Goal: Information Seeking & Learning: Learn about a topic

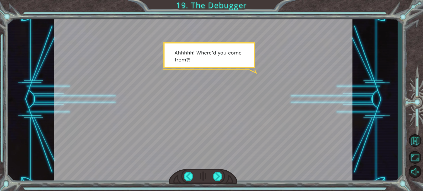
click at [248, 151] on div at bounding box center [203, 99] width 299 height 168
click at [216, 172] on div at bounding box center [217, 175] width 9 height 9
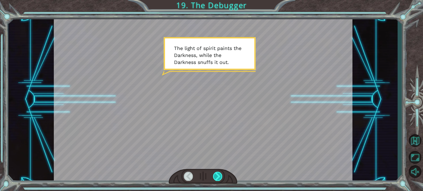
click at [217, 172] on div at bounding box center [217, 175] width 9 height 9
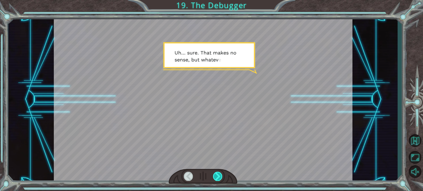
click at [217, 172] on div at bounding box center [217, 175] width 9 height 9
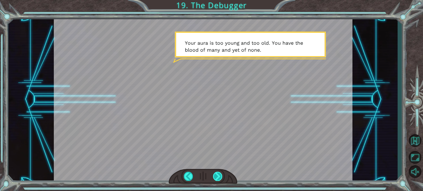
drag, startPoint x: 219, startPoint y: 175, endPoint x: 214, endPoint y: 179, distance: 7.1
click at [218, 176] on div at bounding box center [217, 175] width 9 height 9
click at [215, 180] on div at bounding box center [217, 175] width 9 height 9
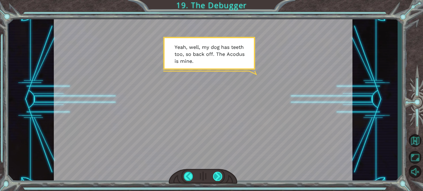
click at [220, 176] on div at bounding box center [217, 175] width 9 height 9
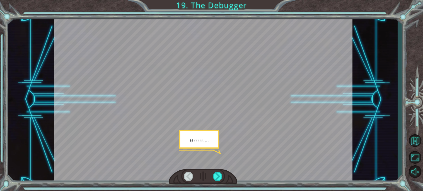
click at [216, 181] on div at bounding box center [203, 176] width 69 height 15
click at [220, 175] on div at bounding box center [217, 175] width 9 height 9
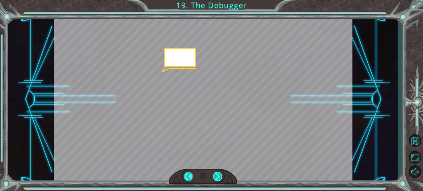
click at [220, 175] on div at bounding box center [217, 175] width 9 height 9
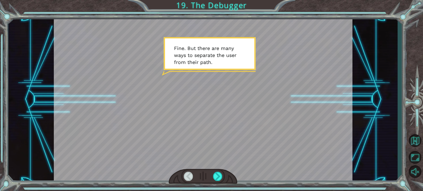
click at [223, 171] on div at bounding box center [203, 176] width 69 height 15
click at [219, 176] on div at bounding box center [217, 175] width 9 height 9
click at [220, 175] on div at bounding box center [217, 175] width 9 height 9
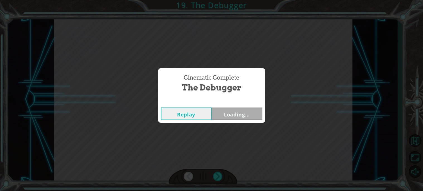
click at [319, 103] on div "Cinematic Complete The Debugger Replay Loading..." at bounding box center [211, 95] width 423 height 191
click at [208, 117] on button "Replay" at bounding box center [186, 113] width 51 height 13
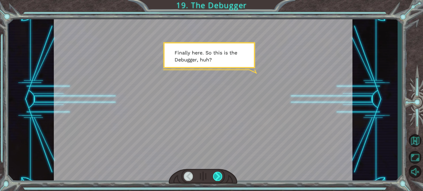
click at [220, 177] on div at bounding box center [217, 175] width 9 height 9
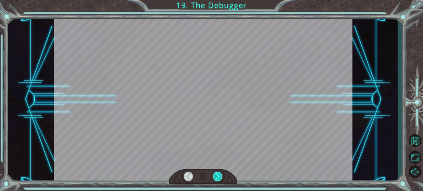
click at [220, 177] on div at bounding box center [217, 175] width 9 height 9
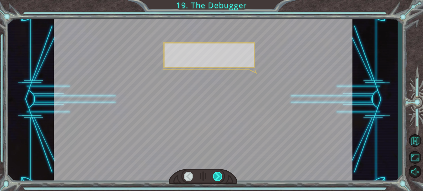
click at [220, 177] on div at bounding box center [217, 175] width 9 height 9
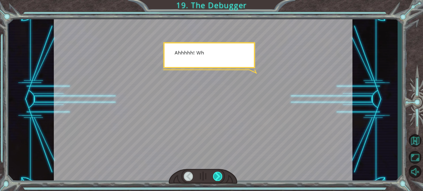
click at [220, 177] on div at bounding box center [217, 175] width 9 height 9
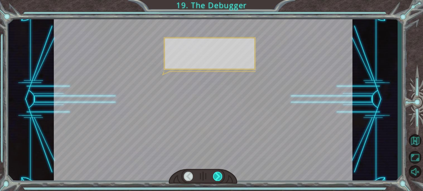
click at [220, 177] on div at bounding box center [217, 175] width 9 height 9
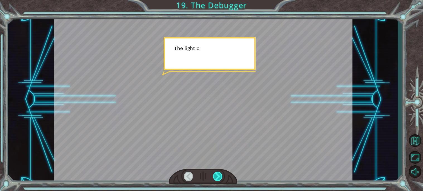
click at [220, 177] on div at bounding box center [217, 175] width 9 height 9
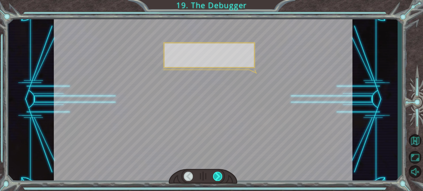
click at [220, 177] on div at bounding box center [217, 175] width 9 height 9
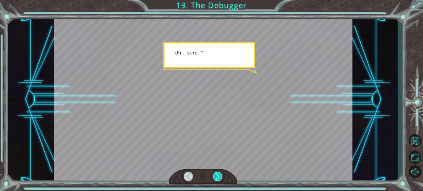
click at [220, 177] on div at bounding box center [217, 175] width 9 height 9
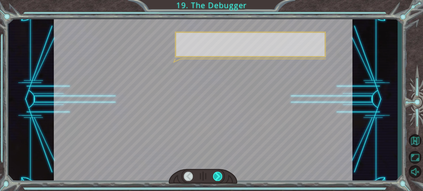
click at [220, 177] on div at bounding box center [217, 175] width 9 height 9
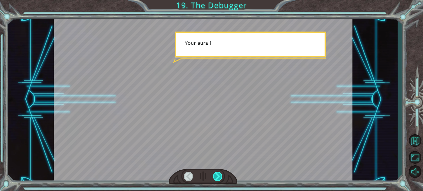
click at [220, 177] on div at bounding box center [217, 175] width 9 height 9
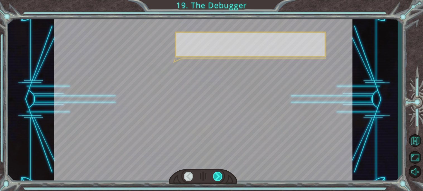
click at [220, 177] on div at bounding box center [217, 175] width 9 height 9
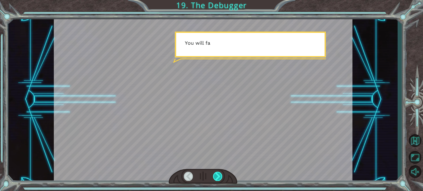
click at [220, 177] on div at bounding box center [217, 175] width 9 height 9
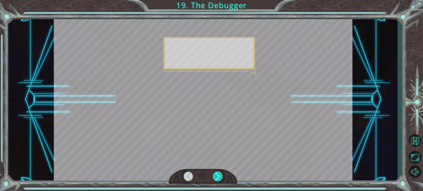
click at [220, 177] on div at bounding box center [217, 175] width 9 height 9
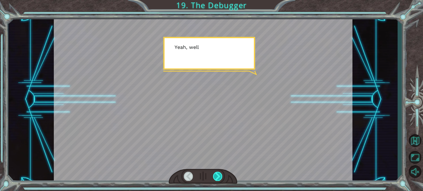
click at [220, 177] on div at bounding box center [217, 175] width 9 height 9
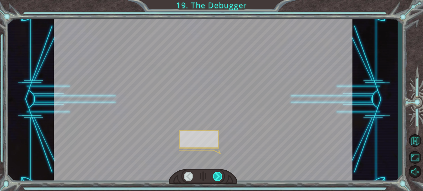
click at [220, 177] on div at bounding box center [217, 175] width 9 height 9
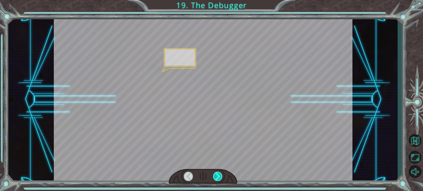
click at [220, 177] on div at bounding box center [217, 175] width 9 height 9
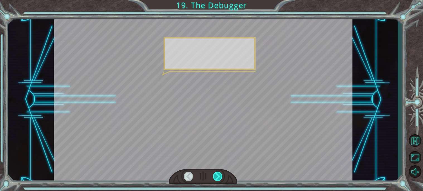
click at [220, 177] on div at bounding box center [217, 175] width 9 height 9
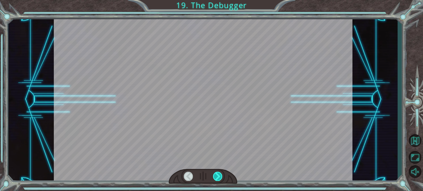
click at [219, 176] on div at bounding box center [217, 175] width 9 height 9
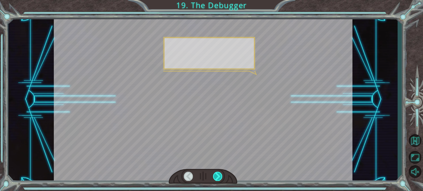
click at [219, 176] on div at bounding box center [217, 175] width 9 height 9
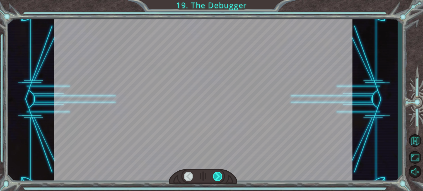
click at [219, 176] on div at bounding box center [217, 175] width 9 height 9
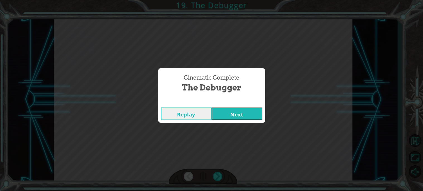
click at [232, 110] on button "Next" at bounding box center [237, 113] width 51 height 13
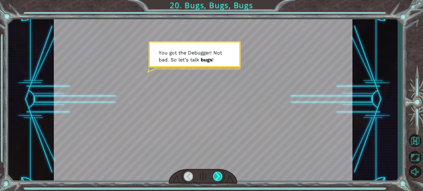
click at [218, 178] on div at bounding box center [217, 175] width 9 height 9
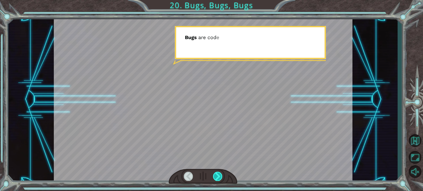
click at [218, 178] on div at bounding box center [217, 175] width 9 height 9
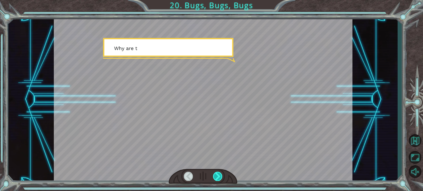
click at [218, 178] on div at bounding box center [217, 175] width 9 height 9
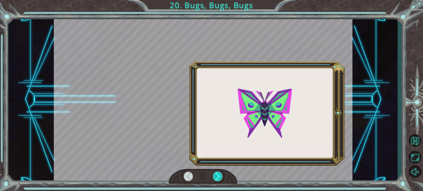
click at [218, 178] on div at bounding box center [217, 175] width 9 height 9
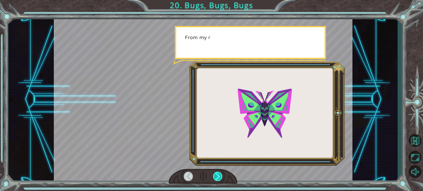
click at [218, 178] on div at bounding box center [217, 175] width 9 height 9
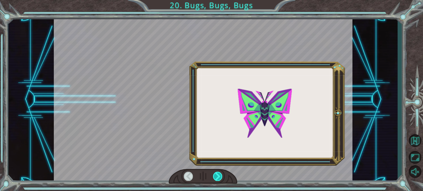
click at [218, 178] on div at bounding box center [217, 175] width 9 height 9
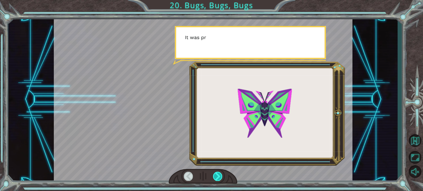
click at [218, 178] on div at bounding box center [217, 175] width 9 height 9
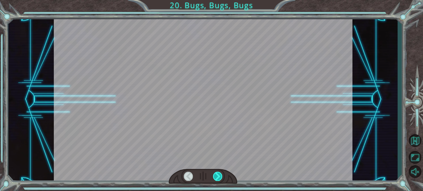
click at [218, 178] on div at bounding box center [217, 175] width 9 height 9
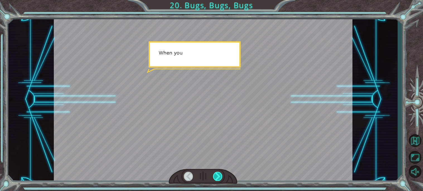
click at [218, 178] on div at bounding box center [217, 175] width 9 height 9
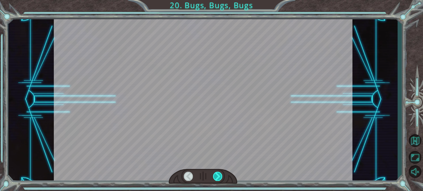
click at [218, 178] on div at bounding box center [217, 175] width 9 height 9
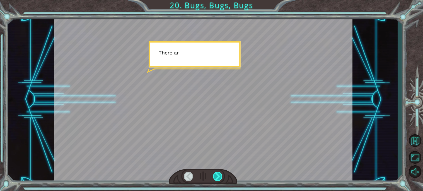
click at [218, 178] on div at bounding box center [217, 175] width 9 height 9
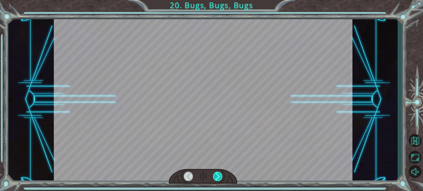
click at [218, 178] on div at bounding box center [217, 175] width 9 height 9
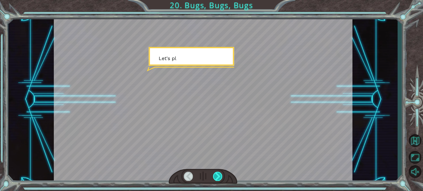
click at [218, 178] on div at bounding box center [217, 175] width 9 height 9
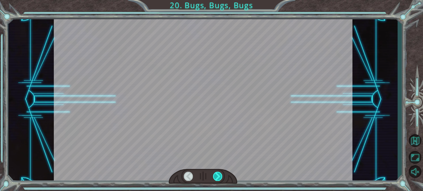
click at [218, 178] on div at bounding box center [217, 175] width 9 height 9
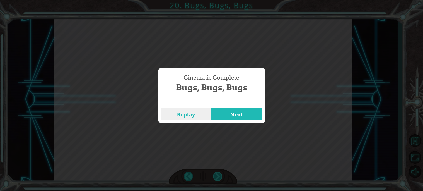
click at [218, 178] on div "Cinematic Complete Bugs, Bugs, Bugs Replay Next" at bounding box center [211, 95] width 423 height 191
click at [231, 112] on button "Next" at bounding box center [237, 113] width 51 height 13
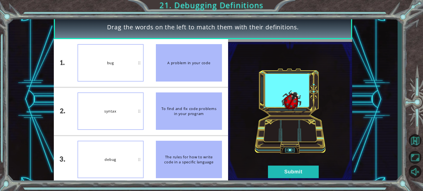
click at [231, 112] on img at bounding box center [290, 111] width 124 height 139
click at [290, 168] on button "Submit" at bounding box center [293, 171] width 51 height 13
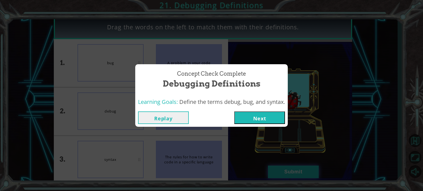
click at [290, 168] on div "Concept Check Complete Debugging Definitions Learning Goals: Define the terms d…" at bounding box center [211, 95] width 423 height 191
click at [274, 125] on div "Replay Next" at bounding box center [211, 117] width 153 height 18
click at [272, 122] on button "Next" at bounding box center [259, 117] width 51 height 13
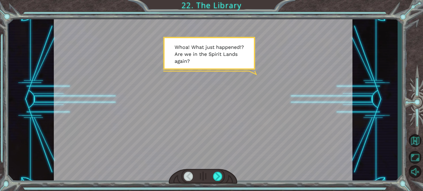
drag, startPoint x: 223, startPoint y: 168, endPoint x: 206, endPoint y: 183, distance: 22.5
click at [223, 168] on div at bounding box center [203, 99] width 299 height 168
click at [214, 177] on div at bounding box center [217, 175] width 9 height 9
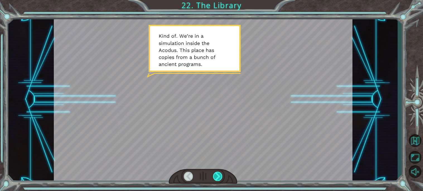
click at [214, 177] on div at bounding box center [217, 175] width 9 height 9
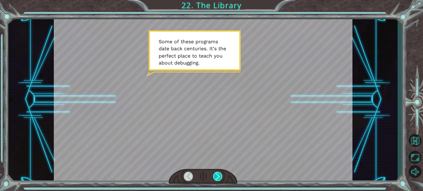
click at [217, 178] on div at bounding box center [217, 175] width 9 height 9
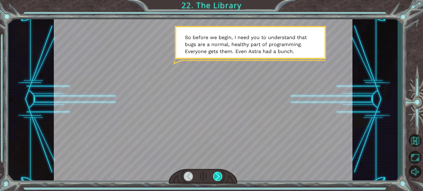
click at [217, 178] on div at bounding box center [217, 175] width 9 height 9
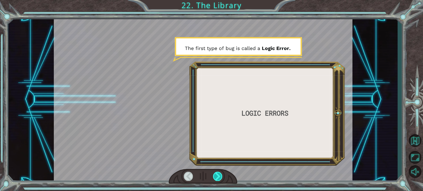
click at [217, 178] on div at bounding box center [217, 175] width 9 height 9
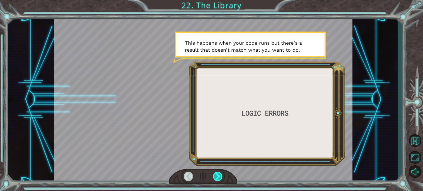
click at [217, 178] on div at bounding box center [217, 175] width 9 height 9
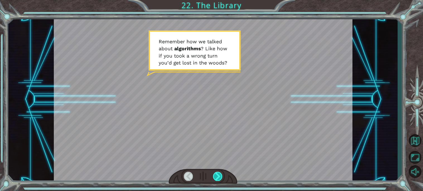
click at [217, 178] on div at bounding box center [217, 175] width 9 height 9
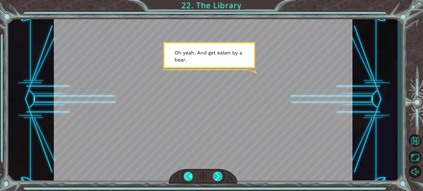
click at [217, 176] on div at bounding box center [217, 175] width 9 height 9
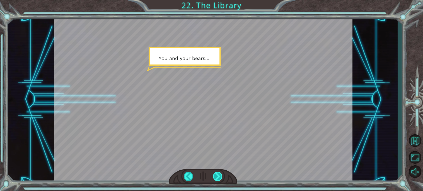
click at [217, 176] on div at bounding box center [217, 175] width 9 height 9
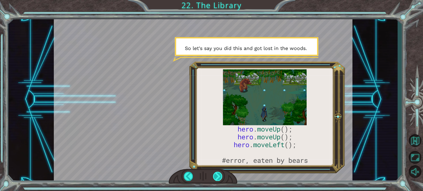
click at [216, 176] on div at bounding box center [217, 175] width 9 height 9
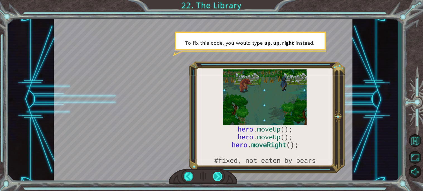
click at [216, 176] on div at bounding box center [217, 175] width 9 height 9
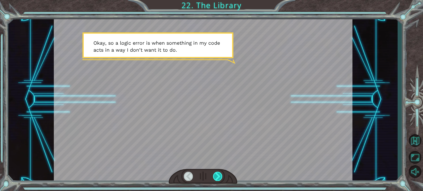
click at [219, 173] on div at bounding box center [217, 175] width 9 height 9
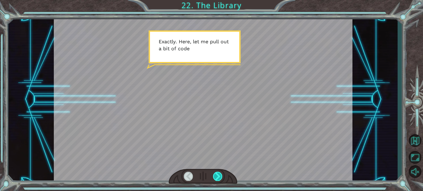
click at [219, 173] on div at bounding box center [217, 175] width 9 height 9
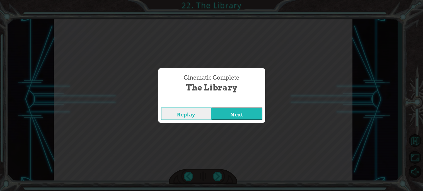
click at [231, 116] on button "Next" at bounding box center [237, 113] width 51 height 13
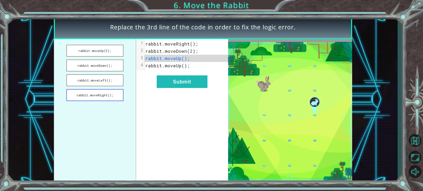
click at [106, 93] on button "rabbit.moveRight();" at bounding box center [94, 95] width 57 height 12
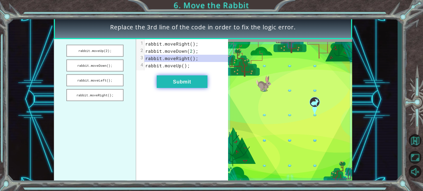
click at [189, 81] on button "Submit" at bounding box center [182, 81] width 51 height 13
click at [180, 86] on button "Submit" at bounding box center [182, 81] width 51 height 13
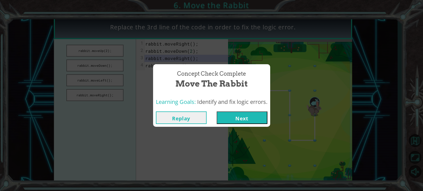
click at [237, 120] on button "Next" at bounding box center [242, 117] width 51 height 13
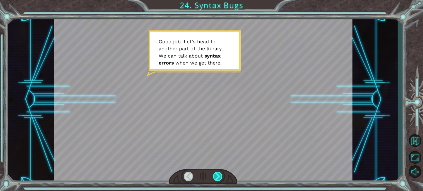
click at [219, 174] on div at bounding box center [217, 175] width 9 height 9
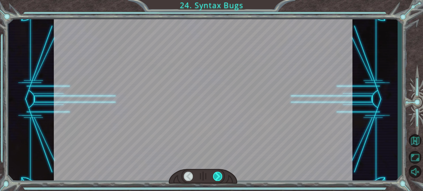
click at [219, 176] on div at bounding box center [217, 175] width 9 height 9
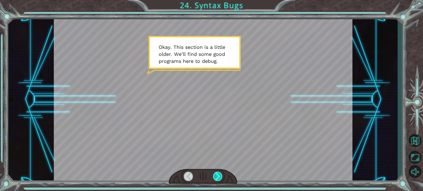
drag, startPoint x: 219, startPoint y: 176, endPoint x: 220, endPoint y: 174, distance: 2.9
click at [219, 175] on div at bounding box center [217, 175] width 9 height 9
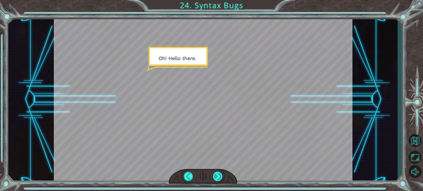
click at [219, 176] on div at bounding box center [217, 175] width 9 height 9
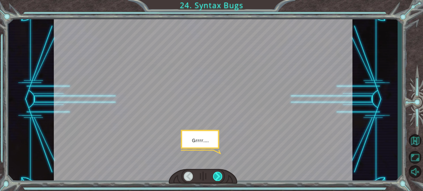
click at [220, 175] on div at bounding box center [217, 175] width 9 height 9
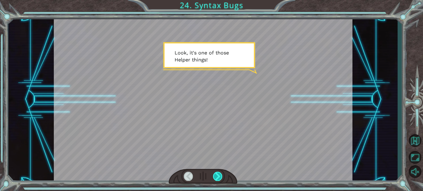
click at [220, 173] on div at bounding box center [217, 175] width 9 height 9
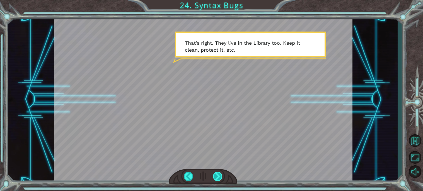
click at [221, 173] on div at bounding box center [217, 175] width 9 height 9
click at [215, 177] on div at bounding box center [217, 175] width 9 height 9
click at [216, 177] on div at bounding box center [217, 175] width 9 height 9
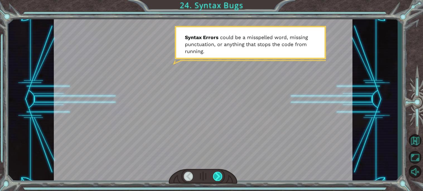
click at [216, 177] on div at bounding box center [217, 175] width 9 height 9
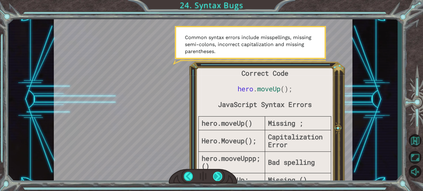
click at [217, 176] on div at bounding box center [217, 175] width 9 height 9
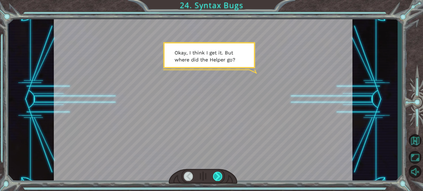
click at [217, 176] on div at bounding box center [217, 175] width 9 height 9
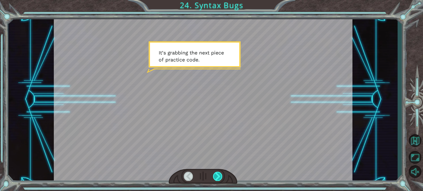
click at [217, 176] on div at bounding box center [217, 175] width 9 height 9
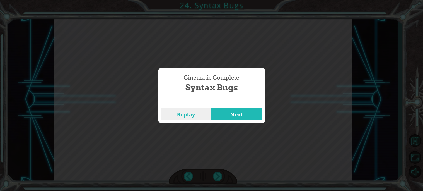
click at [234, 117] on button "Next" at bounding box center [237, 113] width 51 height 13
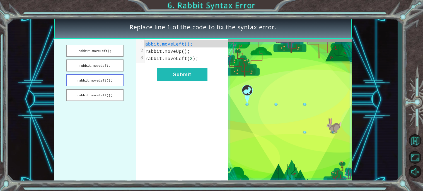
click at [118, 77] on button "rabbit.moveLeft();" at bounding box center [94, 80] width 57 height 12
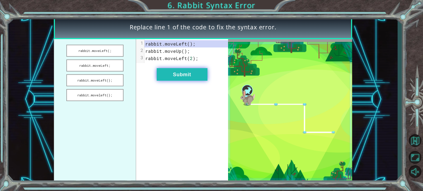
click at [179, 71] on button "Submit" at bounding box center [182, 74] width 51 height 13
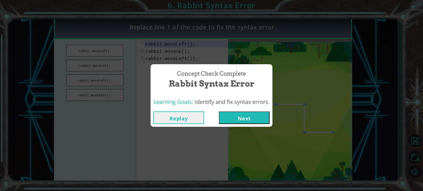
click at [251, 127] on div "Concept Check Complete Rabbit Syntax Error Learning Goals: Identify and fix syn…" at bounding box center [211, 95] width 423 height 191
click at [247, 115] on button "Next" at bounding box center [244, 117] width 51 height 13
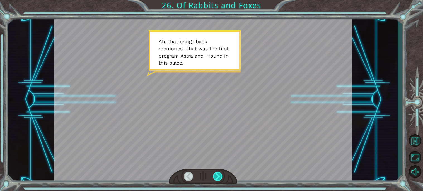
click at [219, 176] on div at bounding box center [217, 175] width 9 height 9
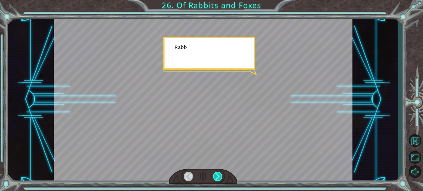
click at [219, 176] on div at bounding box center [217, 175] width 9 height 9
click at [220, 176] on div at bounding box center [217, 175] width 9 height 9
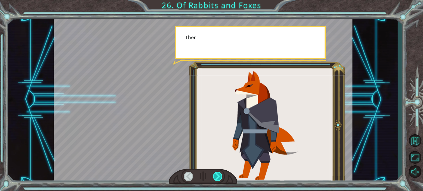
click at [220, 176] on div at bounding box center [217, 175] width 9 height 9
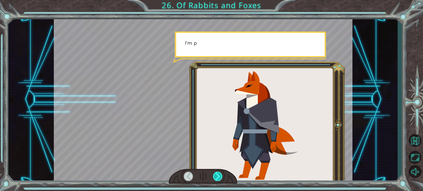
click at [220, 176] on div at bounding box center [217, 175] width 9 height 9
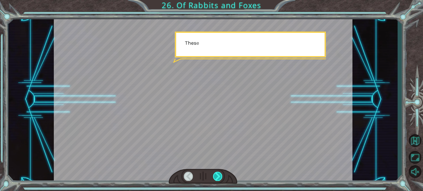
click at [220, 176] on div at bounding box center [217, 175] width 9 height 9
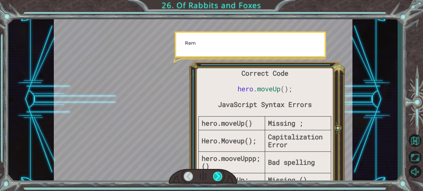
click at [220, 176] on div at bounding box center [217, 175] width 9 height 9
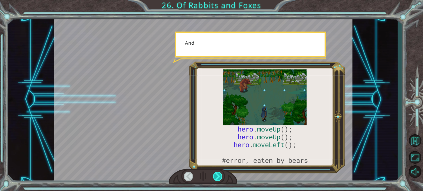
click at [219, 175] on div at bounding box center [217, 175] width 9 height 9
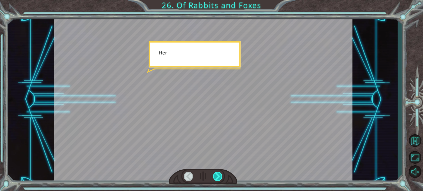
click at [219, 175] on div at bounding box center [217, 175] width 9 height 9
click at [218, 175] on div at bounding box center [217, 175] width 9 height 9
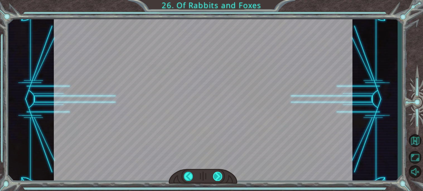
click at [218, 0] on div "hero . moveUp (); hero . moveUp (); hero . moveLeft (); #error, eaten by bears …" at bounding box center [211, 0] width 423 height 0
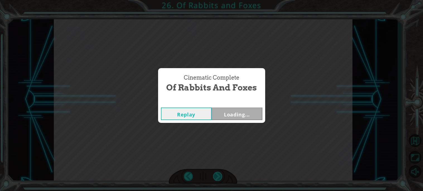
click at [218, 175] on div "Cinematic Complete Of Rabbits and Foxes Replay Loading..." at bounding box center [211, 95] width 423 height 191
click at [231, 116] on button "Next" at bounding box center [237, 113] width 51 height 13
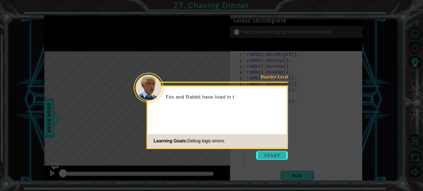
click at [261, 152] on button "Start" at bounding box center [272, 155] width 32 height 9
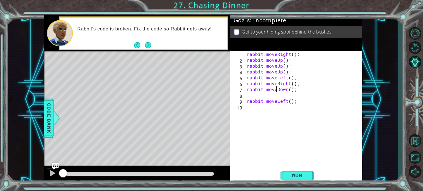
click at [277, 91] on div "rabbit . moveRight ( ) ; rabbit . moveUp ( ) ; rabbit . moveUp ( ) ; rabbit . m…" at bounding box center [305, 115] width 118 height 129
click at [280, 59] on div "rabbit . moveRight ( ) ; rabbit . moveUp ( ) ; rabbit . moveUp ( ) ; rabbit . m…" at bounding box center [305, 115] width 118 height 129
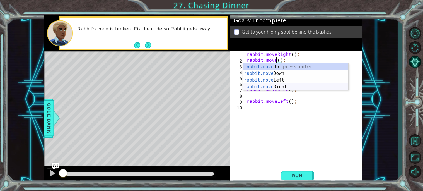
click at [282, 84] on div "rabbit.move Up press enter rabbit.move Down press enter rabbit.move Left press …" at bounding box center [295, 83] width 105 height 40
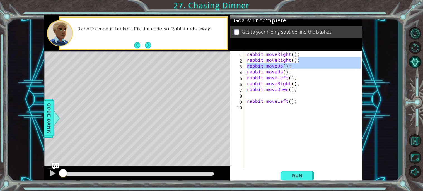
drag, startPoint x: 303, startPoint y: 58, endPoint x: 240, endPoint y: 71, distance: 64.2
click at [239, 71] on div "rabbit.moveRight(); 1 2 3 4 5 6 7 8 9 10 rabbit . moveRight ( ) ; rabbit . move…" at bounding box center [295, 109] width 131 height 117
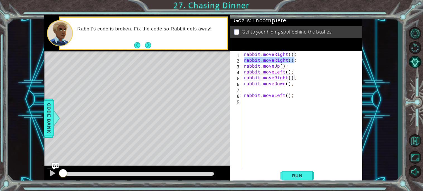
drag, startPoint x: 298, startPoint y: 60, endPoint x: 234, endPoint y: 58, distance: 64.1
click at [234, 58] on div "rabbit.moveUp(); 1 2 3 4 5 6 7 8 9 rabbit . moveRight ( ) ; rabbit . moveRight …" at bounding box center [295, 109] width 131 height 117
type textarea "rabbit.moveRight();"
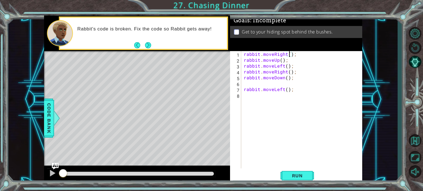
click at [289, 55] on div "rabbit . moveRight ( ) ; rabbit . moveUp ( ) ; rabbit . moveLeft ( ) ; rabbit .…" at bounding box center [303, 115] width 121 height 129
click at [281, 60] on div "rabbit . moveRight ( 2 ) ; rabbit . moveUp ( ) ; rabbit . moveLeft ( ) ; rabbit…" at bounding box center [303, 115] width 121 height 129
click at [287, 66] on div "rabbit . moveRight ( 2 ) ; rabbit . moveUp ( 2 ) ; rabbit . moveLeft ( ) ; rabb…" at bounding box center [303, 115] width 121 height 129
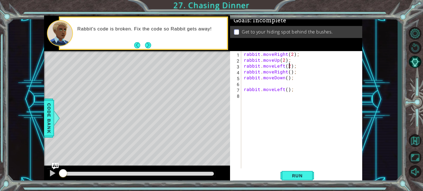
scroll to position [0, 3]
click at [285, 73] on div "rabbit . moveRight ( 2 ) ; rabbit . moveUp ( 2 ) ; rabbit . moveLeft ( 2 ) ; ra…" at bounding box center [303, 115] width 121 height 129
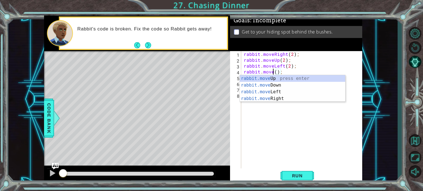
scroll to position [0, 2]
click at [253, 83] on div "rabbit.move Up press enter rabbit.move Down press enter rabbit.move Left press …" at bounding box center [292, 95] width 105 height 40
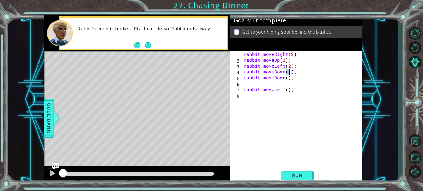
click at [284, 80] on div "rabbit . moveRight ( 2 ) ; rabbit . moveUp ( 2 ) ; rabbit . moveLeft ( 2 ) ; ra…" at bounding box center [303, 115] width 121 height 129
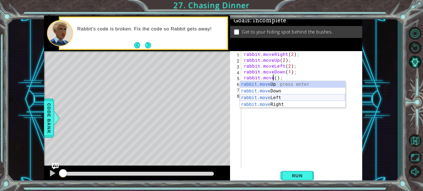
click at [289, 97] on div "rabbit.move Up press enter rabbit.move Down press enter rabbit.move Left press …" at bounding box center [292, 101] width 105 height 40
type textarea "rabbit.moveLeft(1);"
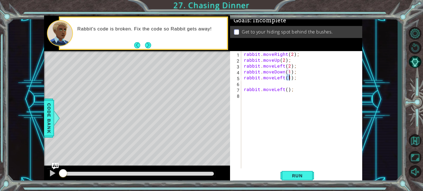
click at [291, 82] on div "rabbit . moveRight ( 2 ) ; rabbit . moveUp ( 2 ) ; rabbit . moveLeft ( 2 ) ; ra…" at bounding box center [303, 115] width 121 height 129
click at [285, 84] on div "rabbit . moveRight ( 2 ) ; rabbit . moveUp ( 2 ) ; rabbit . moveLeft ( 2 ) ; ra…" at bounding box center [303, 115] width 121 height 129
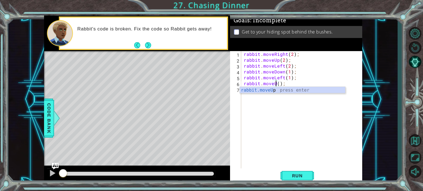
scroll to position [0, 2]
type textarea "rabbit.moveUp();"
click at [294, 180] on button "Run" at bounding box center [296, 175] width 33 height 13
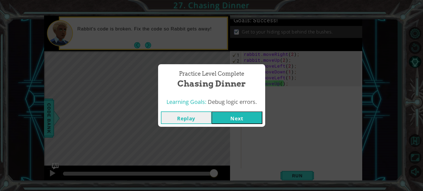
click at [253, 120] on button "Next" at bounding box center [237, 117] width 51 height 13
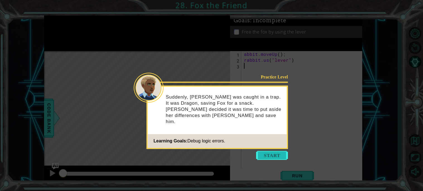
click at [267, 155] on button "Start" at bounding box center [272, 155] width 32 height 9
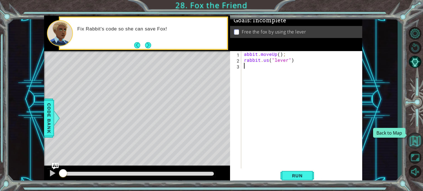
click at [414, 139] on button "Back to Map" at bounding box center [415, 140] width 16 height 16
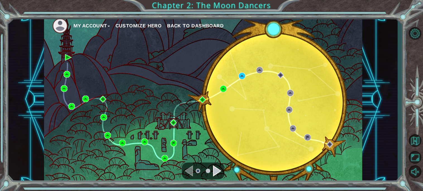
click at [139, 27] on button "Customize Hero" at bounding box center [138, 25] width 46 height 8
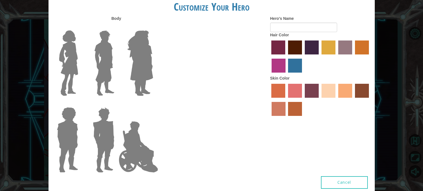
type input "[PERSON_NAME]"
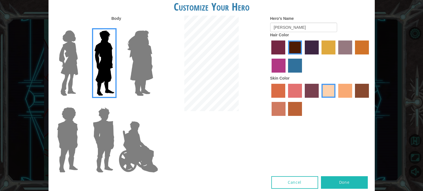
click at [331, 183] on button "Done" at bounding box center [344, 182] width 47 height 13
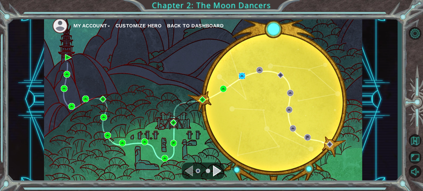
click at [245, 75] on img at bounding box center [242, 75] width 7 height 7
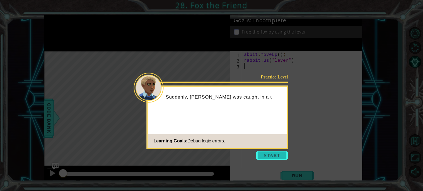
click at [272, 155] on button "Start" at bounding box center [272, 155] width 32 height 9
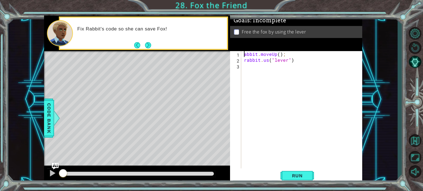
click at [244, 55] on div "abbit . moveUp ( ) ; rabbit . us ( "lever" )" at bounding box center [303, 115] width 121 height 129
type textarea "rabbit.moveUp();"
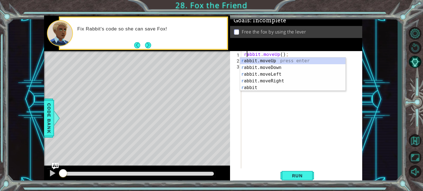
click at [285, 51] on div "rabbit . moveUp ( ) ; rabbit . us ( "lever" )" at bounding box center [303, 115] width 121 height 129
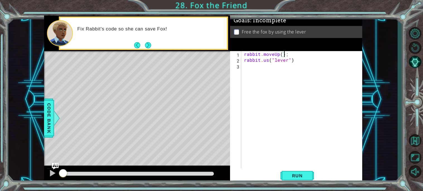
click at [283, 69] on div "rabbit . moveUp ( ) ; rabbit . us ( "lever" )" at bounding box center [303, 115] width 121 height 129
click at [267, 61] on div "rabbit . moveUp ( ) ; rabbit . us ( "lever" )" at bounding box center [303, 115] width 121 height 129
click at [299, 52] on div "rabbit . moveUp ( ) ; rabbit . use ( "lever" )" at bounding box center [303, 115] width 121 height 129
type textarea "rabbit.moveUp();"
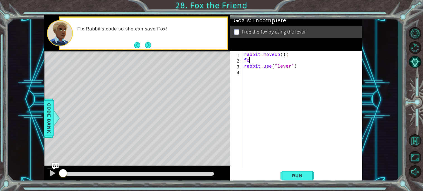
scroll to position [0, 0]
type textarea "f"
type textarea "rabbit.moveUp();"
click at [303, 180] on button "Run" at bounding box center [296, 175] width 33 height 13
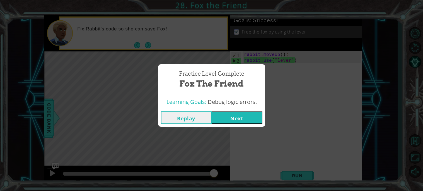
click at [250, 116] on button "Next" at bounding box center [237, 117] width 51 height 13
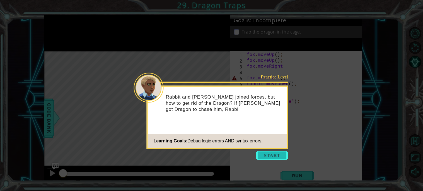
click at [267, 153] on button "Start" at bounding box center [272, 155] width 32 height 9
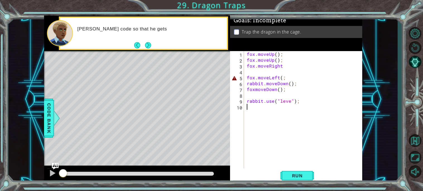
click at [267, 74] on div "fox . moveUp ( ) ; fox . moveUp ( ) ; fox . moveRight fox . moveLeft ( ; rabbit…" at bounding box center [305, 115] width 118 height 129
type textarea "fox.moveRight"
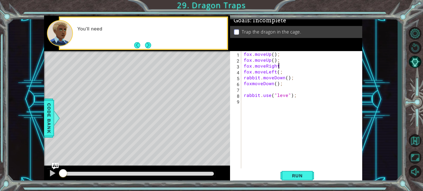
click at [266, 89] on div "fox . moveUp ( ) ; fox . moveUp ( ) ; fox . moveRight fox . moveLeft ( ; rabbit…" at bounding box center [303, 115] width 121 height 129
click at [287, 90] on div "fox . moveUp ( ) ; fox . moveUp ( ) ; fox . moveRight fox . moveLeft ( ; rabbit…" at bounding box center [303, 115] width 121 height 129
click at [280, 66] on div "fox . moveUp ( ) ; fox . moveUp ( ) ; fox . moveRight fox . moveLeft ( ; rabbit…" at bounding box center [303, 115] width 121 height 129
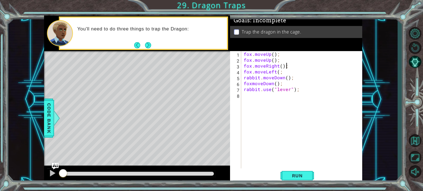
click at [260, 80] on div "fox . moveUp ( ) ; fox . moveUp ( ) ; fox . moveRight ( ) ; fox . moveLeft ( ; …" at bounding box center [303, 115] width 121 height 129
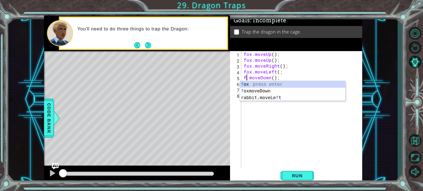
scroll to position [0, 0]
click at [282, 70] on div "fox . moveUp ( ) ; fox . moveUp ( ) ; fox . moveRight ( ) ; fox . moveLeft ( ; …" at bounding box center [303, 115] width 121 height 129
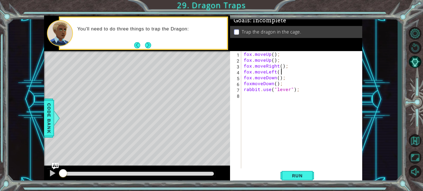
click at [253, 85] on div "fox . moveUp ( ) ; fox . moveUp ( ) ; fox . moveRight ( ) ; fox . moveLeft ( ; …" at bounding box center [303, 115] width 121 height 129
click at [252, 85] on div "fox . moveUp ( ) ; fox . moveUp ( ) ; fox . moveRight ( ) ; fox . moveLeft ( ; …" at bounding box center [303, 115] width 121 height 129
click at [293, 172] on button "Run" at bounding box center [296, 175] width 33 height 13
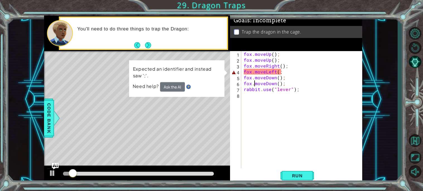
click at [285, 72] on div "fox . moveUp ( ) ; fox . moveUp ( ) ; fox . moveRight ( ) ; fox . moveLeft ( ; …" at bounding box center [303, 115] width 121 height 129
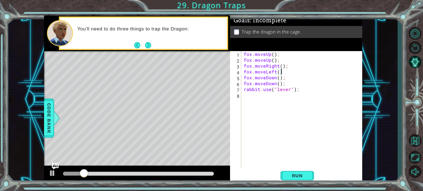
scroll to position [0, 2]
type textarea "fox.moveLeft();"
click at [288, 174] on span "Run" at bounding box center [297, 176] width 22 height 6
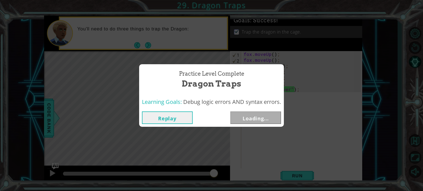
click at [180, 114] on button "Replay" at bounding box center [167, 117] width 51 height 13
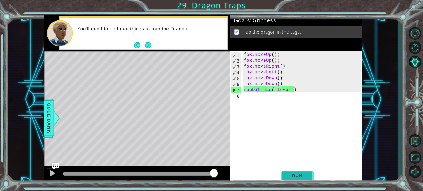
click at [308, 174] on span "Run" at bounding box center [297, 176] width 22 height 6
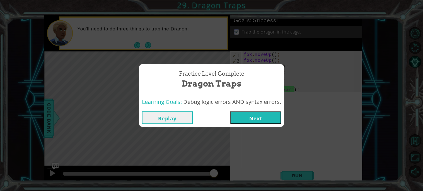
click at [240, 117] on button "Next" at bounding box center [255, 117] width 51 height 13
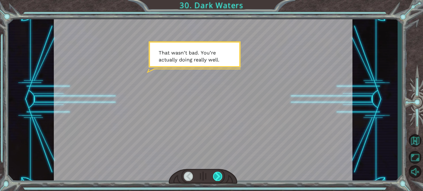
click at [217, 178] on div at bounding box center [217, 175] width 9 height 9
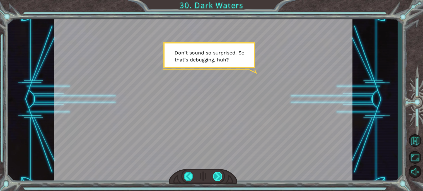
click at [218, 174] on div at bounding box center [217, 175] width 9 height 9
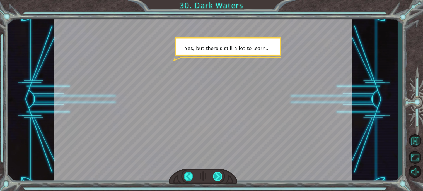
click at [218, 174] on div at bounding box center [217, 175] width 9 height 9
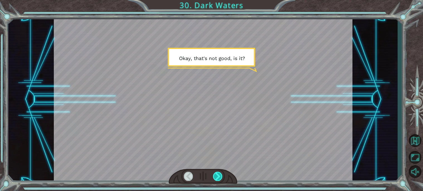
click at [218, 174] on div at bounding box center [217, 175] width 9 height 9
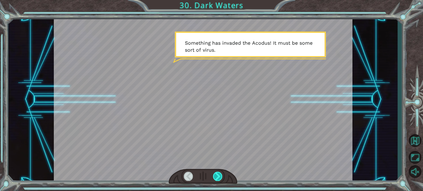
click at [218, 174] on div at bounding box center [217, 175] width 9 height 9
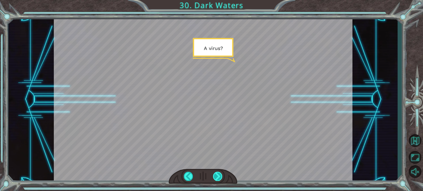
click at [218, 174] on div at bounding box center [217, 175] width 9 height 9
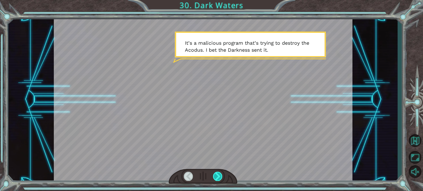
click at [218, 175] on div at bounding box center [217, 175] width 9 height 9
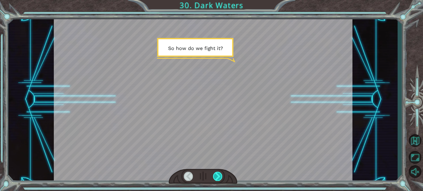
click at [218, 175] on div at bounding box center [217, 175] width 9 height 9
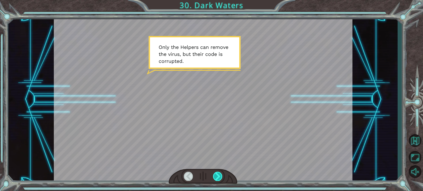
click at [218, 175] on div at bounding box center [217, 175] width 9 height 9
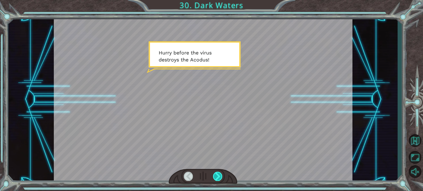
click at [218, 175] on div at bounding box center [217, 175] width 9 height 9
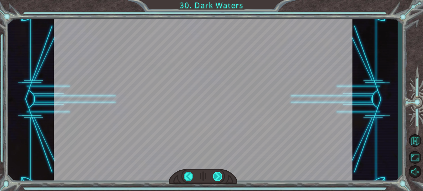
click at [218, 175] on div at bounding box center [217, 175] width 9 height 9
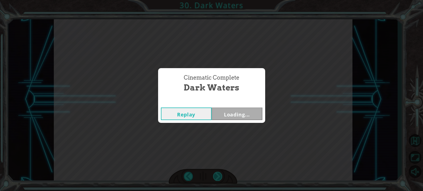
click at [218, 175] on div "Cinematic Complete Dark Waters Replay Loading..." at bounding box center [211, 95] width 423 height 191
click at [234, 115] on button "Next" at bounding box center [237, 113] width 51 height 13
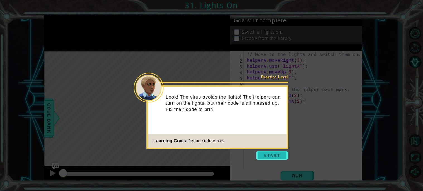
click at [270, 155] on button "Start" at bounding box center [272, 155] width 32 height 9
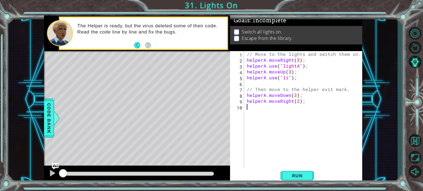
click at [287, 77] on div "// Move to the lights and switch them on. helperA . moveRight ( 3 ) ; helperA .…" at bounding box center [305, 115] width 118 height 129
click at [303, 179] on button "Run" at bounding box center [296, 175] width 33 height 13
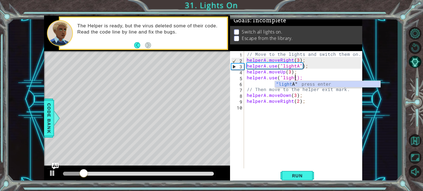
scroll to position [0, 3]
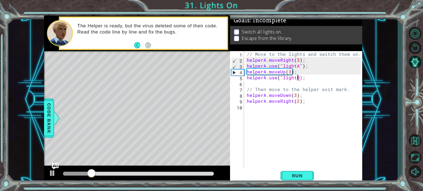
type textarea "helperA.use("lightB");"
click at [298, 84] on div "// Move to the lights and switch them on. helperA . moveRight ( 3 ) ; helperA .…" at bounding box center [305, 115] width 118 height 129
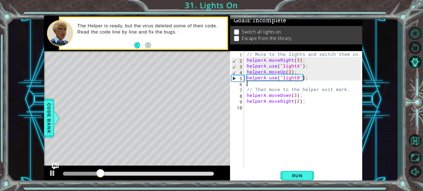
scroll to position [0, 0]
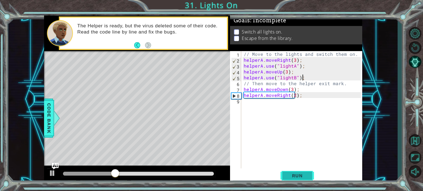
click at [292, 181] on button "Run" at bounding box center [296, 175] width 33 height 13
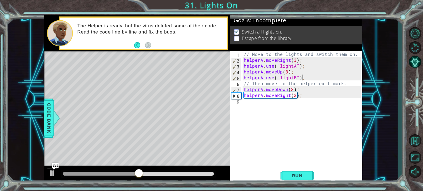
click at [292, 90] on div "// Move to the lights and switch them on. helperA . moveRight ( 3 ) ; helperA .…" at bounding box center [303, 115] width 121 height 129
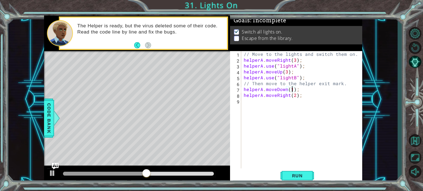
scroll to position [0, 3]
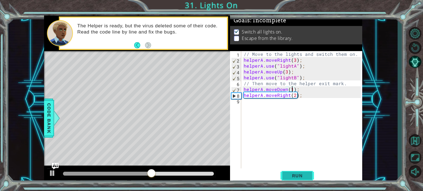
type textarea "helperA.moveDown(1);"
click at [293, 175] on span "Run" at bounding box center [297, 176] width 22 height 6
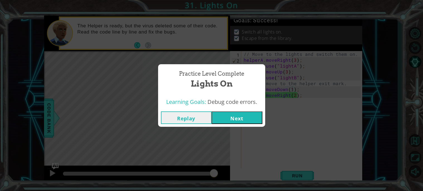
click at [236, 119] on button "Next" at bounding box center [237, 117] width 51 height 13
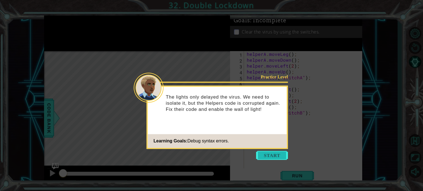
click at [274, 158] on button "Start" at bounding box center [272, 155] width 32 height 9
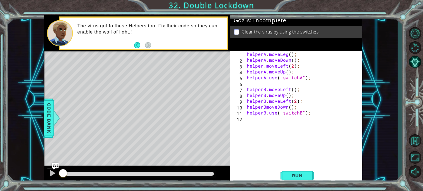
click at [286, 55] on div "helperA . moveLeg ( ) ; helperA . moveDown ( ) ; helper . moveLeft ( 2 ) ; help…" at bounding box center [305, 115] width 118 height 129
click at [262, 67] on div "helperA . moveLeft ( ) ; helperA . moveDown ( ) ; helper . moveLeft ( 2 ) ; hel…" at bounding box center [305, 115] width 118 height 129
type textarea "helperA.moveLeft(2);"
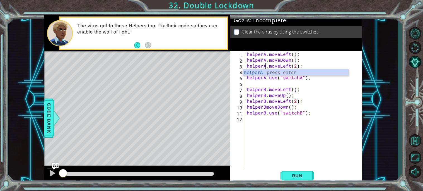
scroll to position [0, 1]
click at [315, 83] on div "helperA . moveLeft ( ) ; helperA . moveDown ( ) ; helperA . moveLeft ( 2 ) ; he…" at bounding box center [305, 115] width 118 height 129
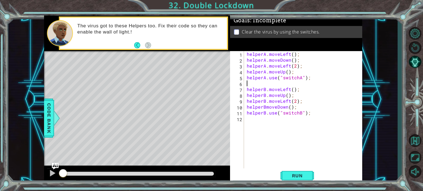
click at [267, 108] on div "helperA . moveLeft ( ) ; helperA . moveDown ( ) ; helperA . moveLeft ( 2 ) ; he…" at bounding box center [305, 115] width 118 height 129
type textarea "helperB.moveDown();"
click at [297, 168] on div "helperA . moveLeft ( ) ; helperA . moveDown ( ) ; helperA . moveLeft ( 2 ) ; he…" at bounding box center [305, 115] width 118 height 129
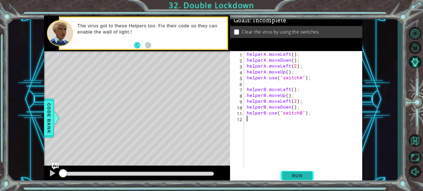
click at [295, 174] on span "Run" at bounding box center [297, 176] width 22 height 6
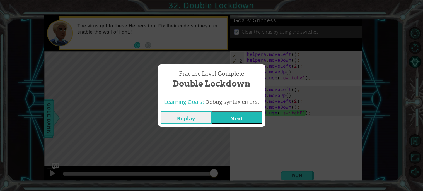
click at [231, 121] on button "Next" at bounding box center [237, 117] width 51 height 13
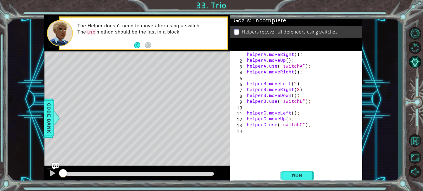
click at [295, 62] on div "helperA . moveRight ( ) ; helperA . moveUp ( ) ; helperA . use ( "switchA" ) ; …" at bounding box center [305, 115] width 118 height 129
type textarea "helperA.moveUp();"
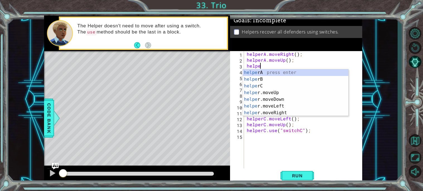
scroll to position [0, 1]
click at [283, 112] on div "helper A press enter helper B press enter helper C press enter helper .moveUp p…" at bounding box center [295, 99] width 105 height 60
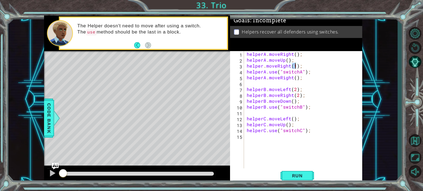
click at [262, 68] on div "helperA . moveRight ( ) ; helperA . moveUp ( ) ; helper . moveRight ( 1 ) ; hel…" at bounding box center [305, 115] width 118 height 129
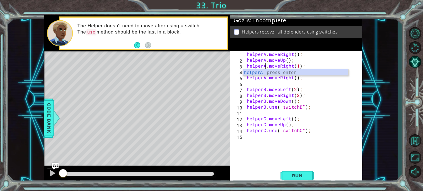
click at [320, 108] on div "helperA . moveRight ( ) ; helperA . moveUp ( ) ; helperA . moveRight ( 1 ) ; he…" at bounding box center [305, 115] width 118 height 129
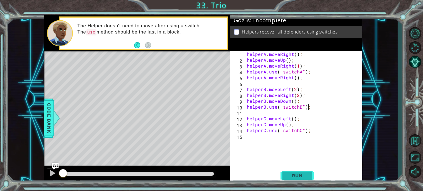
click at [298, 175] on span "Run" at bounding box center [297, 176] width 22 height 6
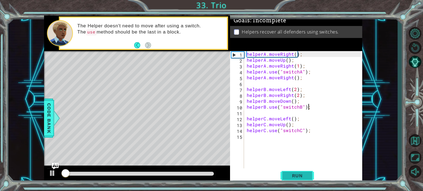
click at [298, 175] on span "Run" at bounding box center [297, 176] width 22 height 6
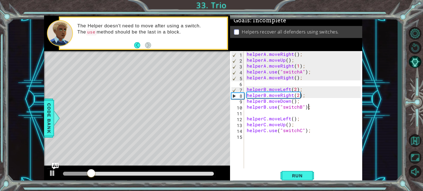
click at [311, 77] on div "helperA . moveRight ( ) ; helperA . moveUp ( ) ; helperA . moveRight ( 1 ) ; he…" at bounding box center [305, 115] width 118 height 129
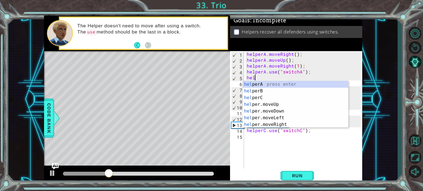
scroll to position [0, 0]
type textarea "h"
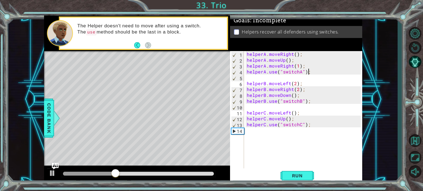
click at [334, 83] on div "helperA . moveRight ( ) ; helperA . moveUp ( ) ; helperA . moveRight ( 1 ) ; he…" at bounding box center [305, 115] width 118 height 129
type textarea "helperB.moveLeft(2);"
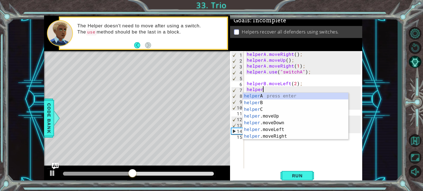
scroll to position [0, 1]
click at [295, 103] on div "helper A press enter helper B press enter helper C press enter helper .moveUp p…" at bounding box center [295, 123] width 105 height 60
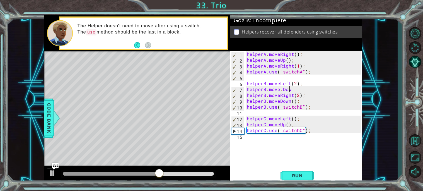
scroll to position [0, 2]
drag, startPoint x: 301, startPoint y: 102, endPoint x: 233, endPoint y: 102, distance: 68.3
click at [233, 102] on div "helperB.move.Down 1 2 3 4 5 6 7 8 9 10 11 12 13 14 15 helperA . moveRight ( ) ;…" at bounding box center [295, 109] width 131 height 117
type textarea "helperB.moveDown();"
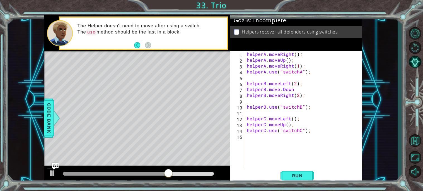
scroll to position [0, 0]
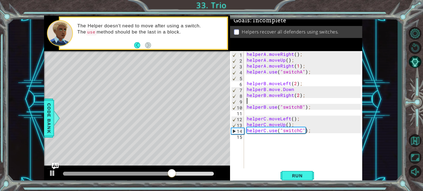
type textarea "helperB.moveRight(2);"
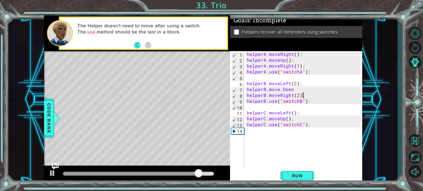
click at [296, 108] on div "helperA . moveRight ( ) ; helperA . moveUp ( ) ; helperA . moveRight ( 1 ) ; he…" at bounding box center [305, 115] width 118 height 129
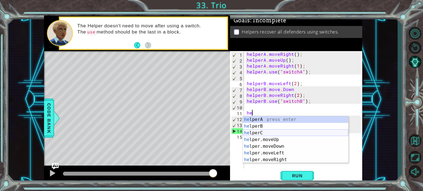
click at [299, 131] on div "he lperA press enter he lperB press enter he lperC press enter he lper.moveUp p…" at bounding box center [295, 146] width 105 height 60
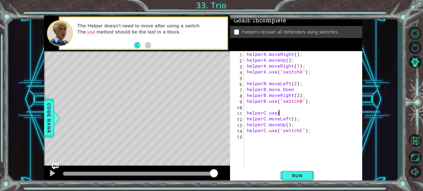
scroll to position [0, 2]
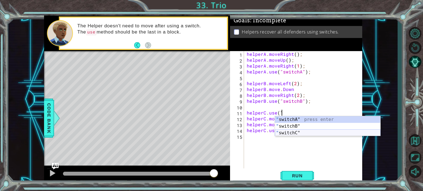
click at [303, 135] on div "" switchA" press enter " switchB" press enter " switchC" press enter" at bounding box center [327, 132] width 105 height 33
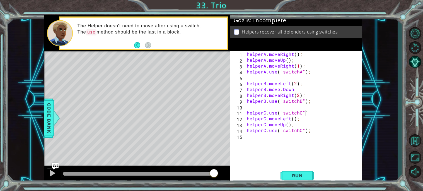
scroll to position [0, 3]
click at [302, 175] on span "Run" at bounding box center [297, 176] width 22 height 6
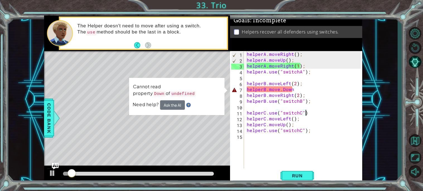
click at [296, 89] on div "helperA . moveRight ( ) ; helperA . moveUp ( ) ; helperA . moveRight ( 1 ) ; he…" at bounding box center [305, 115] width 118 height 129
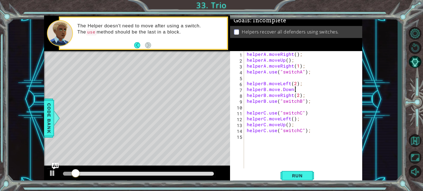
scroll to position [0, 3]
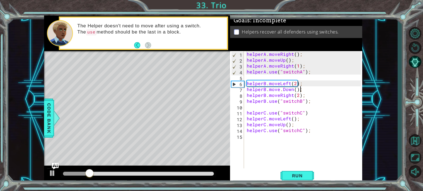
click at [304, 125] on div "helperA . moveRight ( ) ; helperA . moveUp ( ) ; helperA . moveRight ( 1 ) ; he…" at bounding box center [305, 115] width 118 height 129
drag, startPoint x: 308, startPoint y: 113, endPoint x: 229, endPoint y: 116, distance: 79.5
click at [229, 116] on div "1 ההההההההההההההההההההההההההההההההההההההההההההההההההההההההההההההההההההההההההההה…" at bounding box center [203, 99] width 318 height 168
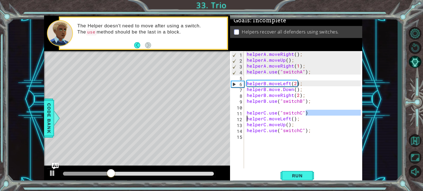
click at [323, 111] on div "helperA . moveRight ( ) ; helperA . moveUp ( ) ; helperA . moveRight ( 1 ) ; he…" at bounding box center [303, 109] width 115 height 117
type textarea "helperC.use("switchC")"
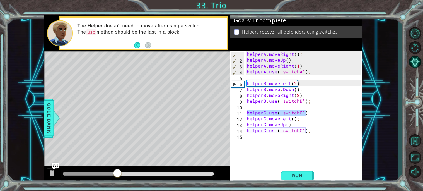
drag, startPoint x: 323, startPoint y: 111, endPoint x: 241, endPoint y: 110, distance: 82.2
click at [241, 110] on div "helperC.use("switchC") 1 2 3 4 5 6 7 8 9 10 11 12 13 14 15 helperA . moveRight …" at bounding box center [295, 109] width 131 height 117
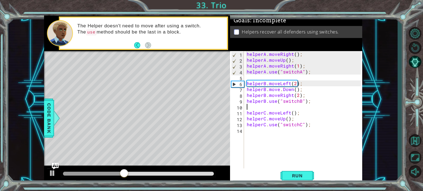
click at [298, 119] on div "helperA . moveRight ( ) ; helperA . moveUp ( ) ; helperA . moveRight ( 1 ) ; he…" at bounding box center [305, 115] width 118 height 129
click at [306, 181] on button "Run" at bounding box center [296, 175] width 33 height 13
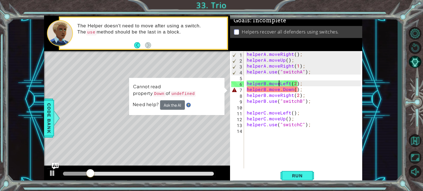
click at [279, 86] on div "helperA . moveRight ( ) ; helperA . moveUp ( ) ; helperA . moveRight ( 1 ) ; he…" at bounding box center [305, 115] width 118 height 129
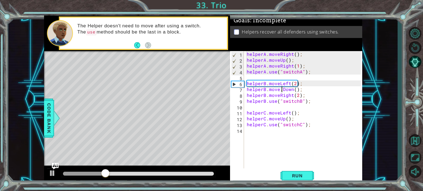
click at [282, 90] on div "helperA . moveRight ( ) ; helperA . moveUp ( ) ; helperA . moveRight ( 1 ) ; he…" at bounding box center [305, 115] width 118 height 129
click at [294, 180] on button "Run" at bounding box center [296, 175] width 33 height 13
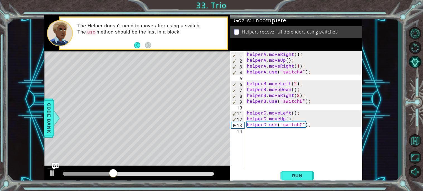
click at [309, 120] on div "helperA . moveRight ( ) ; helperA . moveUp ( ) ; helperA . moveRight ( 1 ) ; he…" at bounding box center [305, 115] width 118 height 129
type textarea "helperC.moveUp();"
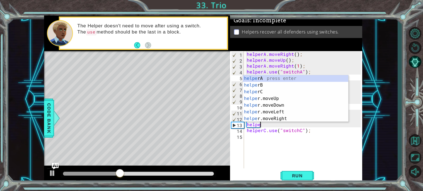
scroll to position [0, 1]
click at [295, 119] on div "helper A press enter helper B press enter helper C press enter helper .moveUp p…" at bounding box center [295, 105] width 105 height 60
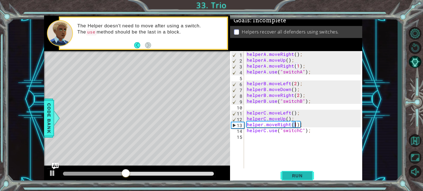
click at [301, 179] on button "Run" at bounding box center [296, 175] width 33 height 13
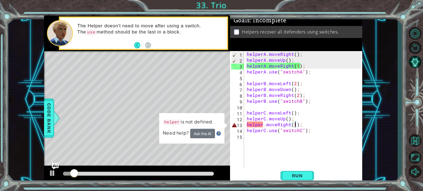
click at [262, 125] on div "helperA . moveRight ( ) ; helperA . moveUp ( ) ; helperA . moveRight ( 1 ) ; he…" at bounding box center [305, 115] width 118 height 129
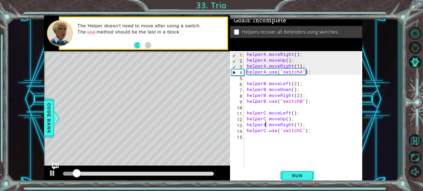
scroll to position [0, 1]
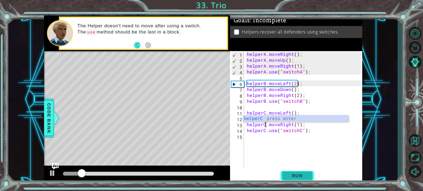
type textarea "helperC.moveRight(1);"
click at [294, 171] on button "Run" at bounding box center [296, 175] width 33 height 13
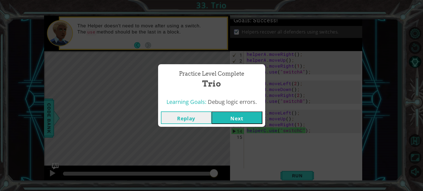
click at [162, 73] on div "Practice Level Complete Trio" at bounding box center [211, 79] width 101 height 25
click at [223, 110] on div "Replay Next" at bounding box center [211, 117] width 107 height 18
click at [223, 112] on button "Next" at bounding box center [237, 117] width 51 height 13
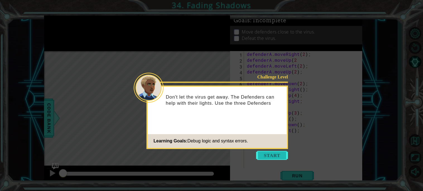
click at [263, 151] on button "Start" at bounding box center [272, 155] width 32 height 9
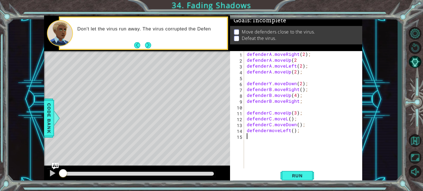
click at [271, 84] on div "defenderA . moveRight ( 2 ) ; defenderA . moveUp ( 2 defenderA . moveLeft ( 2 )…" at bounding box center [305, 115] width 118 height 129
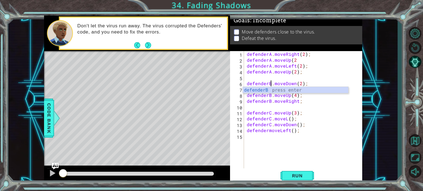
scroll to position [0, 1]
click at [294, 59] on div "defenderA . moveRight ( 2 ) ; defenderA . moveUp ( 2 defenderA . moveLeft ( 2 )…" at bounding box center [305, 115] width 118 height 129
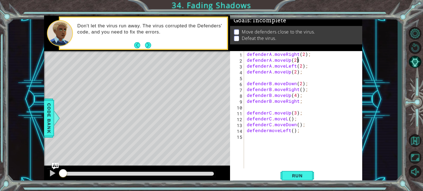
scroll to position [0, 3]
click at [287, 118] on div "defenderA . moveRight ( 2 ) ; defenderA . moveUp ( 2 ) defenderA . moveLeft ( 2…" at bounding box center [305, 115] width 118 height 129
click at [267, 131] on div "defenderA . moveRight ( 2 ) ; defenderA . moveUp ( 2 ) defenderA . moveLeft ( 2…" at bounding box center [305, 115] width 118 height 129
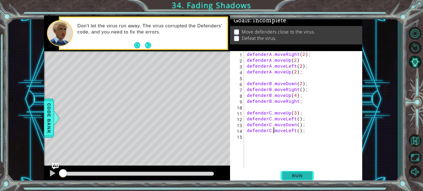
click at [302, 178] on button "Run" at bounding box center [296, 175] width 33 height 13
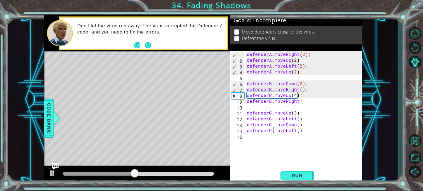
click at [305, 101] on div "defenderA . moveRight ( 2 ) ; defenderA . moveUp ( 2 ) defenderA . moveLeft ( 2…" at bounding box center [305, 115] width 118 height 129
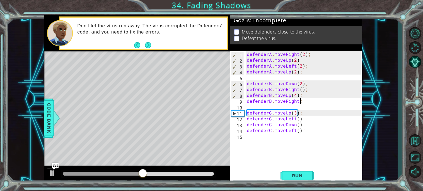
click at [297, 102] on div "defenderA . moveRight ( 2 ) ; defenderA . moveUp ( 2 ) defenderA . moveLeft ( 2…" at bounding box center [305, 115] width 118 height 129
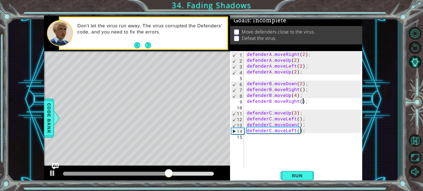
click at [295, 74] on div "defenderA . moveRight ( 2 ) ; defenderA . moveUp ( 2 ) defenderA . moveLeft ( 2…" at bounding box center [305, 115] width 118 height 129
type textarea "defenderA.moveUp(1);"
click at [283, 180] on button "Run" at bounding box center [296, 175] width 33 height 13
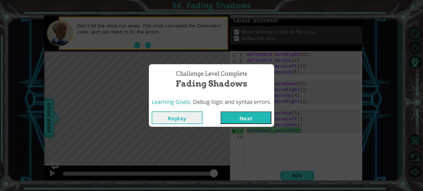
click at [261, 114] on button "Next" at bounding box center [246, 117] width 51 height 13
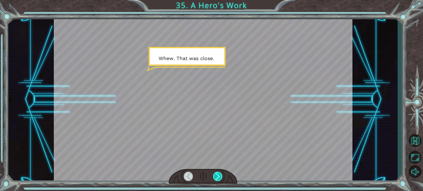
click at [214, 174] on div at bounding box center [217, 175] width 9 height 9
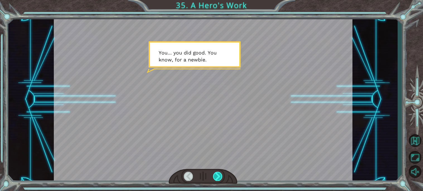
click at [214, 174] on div at bounding box center [217, 175] width 9 height 9
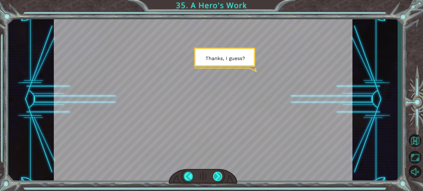
click at [214, 174] on div at bounding box center [217, 175] width 9 height 9
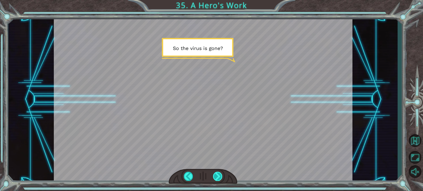
click at [214, 174] on div at bounding box center [217, 175] width 9 height 9
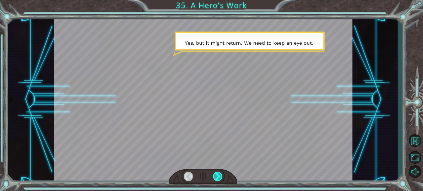
click at [214, 174] on div at bounding box center [217, 175] width 9 height 9
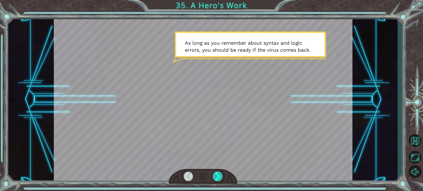
click at [214, 174] on div at bounding box center [217, 175] width 9 height 9
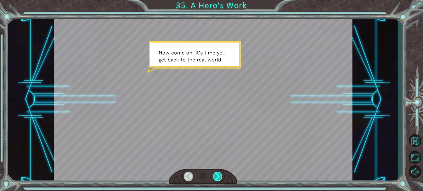
click at [214, 174] on div at bounding box center [217, 175] width 9 height 9
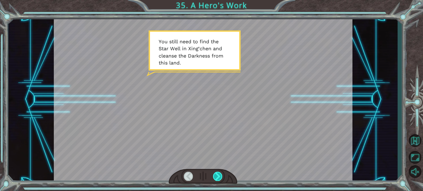
click at [214, 174] on div at bounding box center [217, 175] width 9 height 9
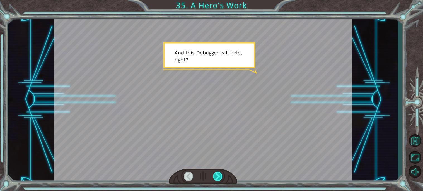
click at [214, 174] on div at bounding box center [217, 175] width 9 height 9
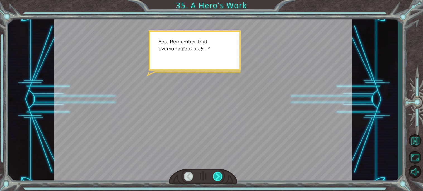
click at [214, 174] on div at bounding box center [217, 175] width 9 height 9
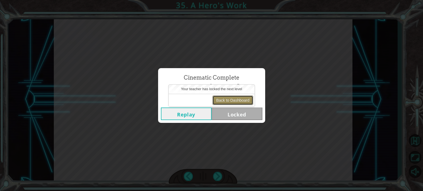
click at [233, 103] on button "Back to Dashboard" at bounding box center [232, 99] width 40 height 9
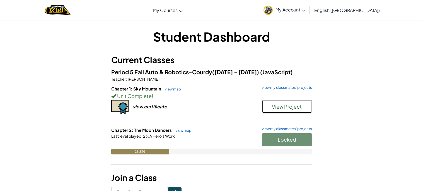
click at [285, 109] on span "View Project" at bounding box center [287, 106] width 30 height 6
click at [287, 141] on div "Locked" at bounding box center [284, 141] width 56 height 16
click at [286, 129] on link "view my classmates' projects" at bounding box center [285, 129] width 53 height 4
click at [277, 141] on div "Locked" at bounding box center [284, 141] width 56 height 16
click at [181, 129] on link "view map" at bounding box center [182, 130] width 19 height 4
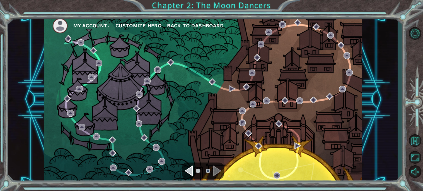
click at [186, 173] on div "Navigate to the previous page" at bounding box center [189, 170] width 8 height 11
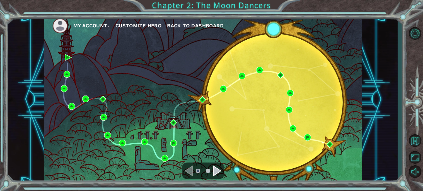
click at [220, 168] on div "Navigate to the next page" at bounding box center [217, 170] width 8 height 11
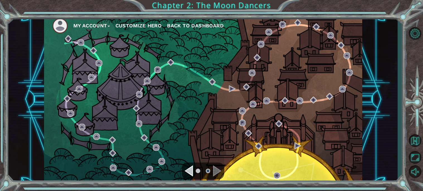
click at [194, 167] on ul at bounding box center [203, 170] width 20 height 11
click at [192, 170] on div "Navigate to the previous page" at bounding box center [189, 170] width 8 height 11
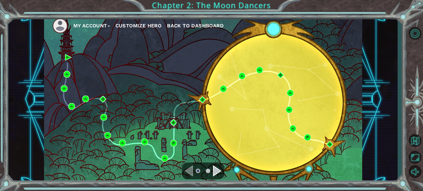
click at [213, 171] on div "Navigate to the next page" at bounding box center [217, 170] width 8 height 11
